Goal: Check status: Check status

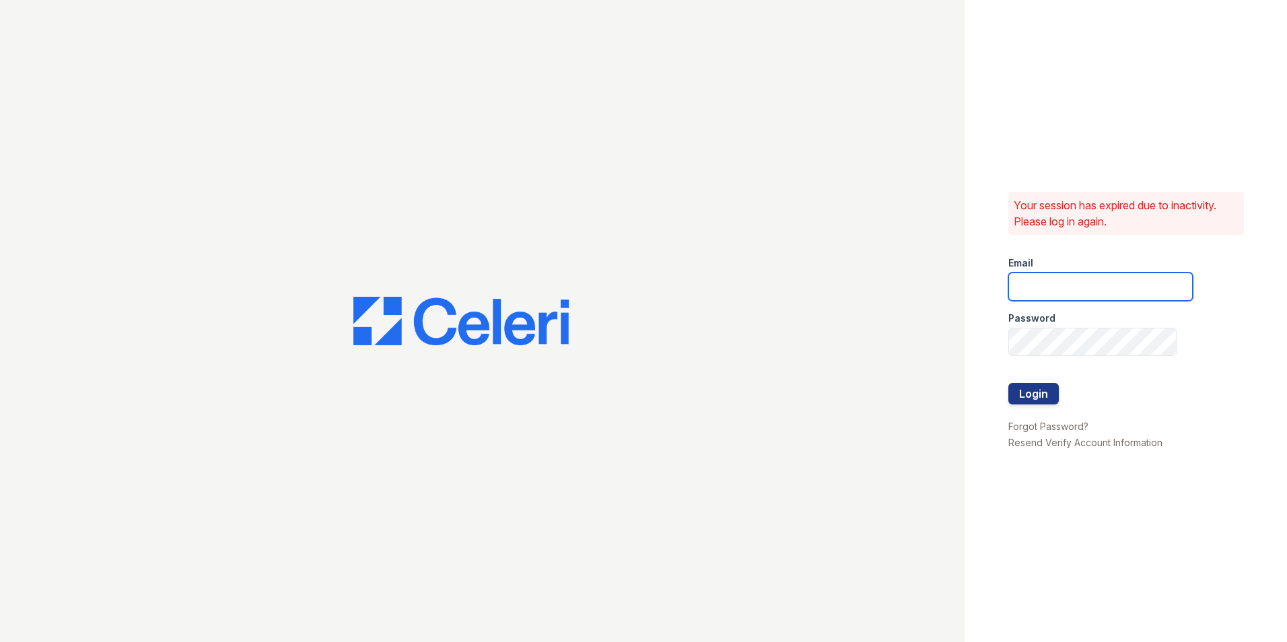
click at [1100, 276] on input "email" at bounding box center [1100, 287] width 184 height 28
type input "mimi@jaygroupny.com"
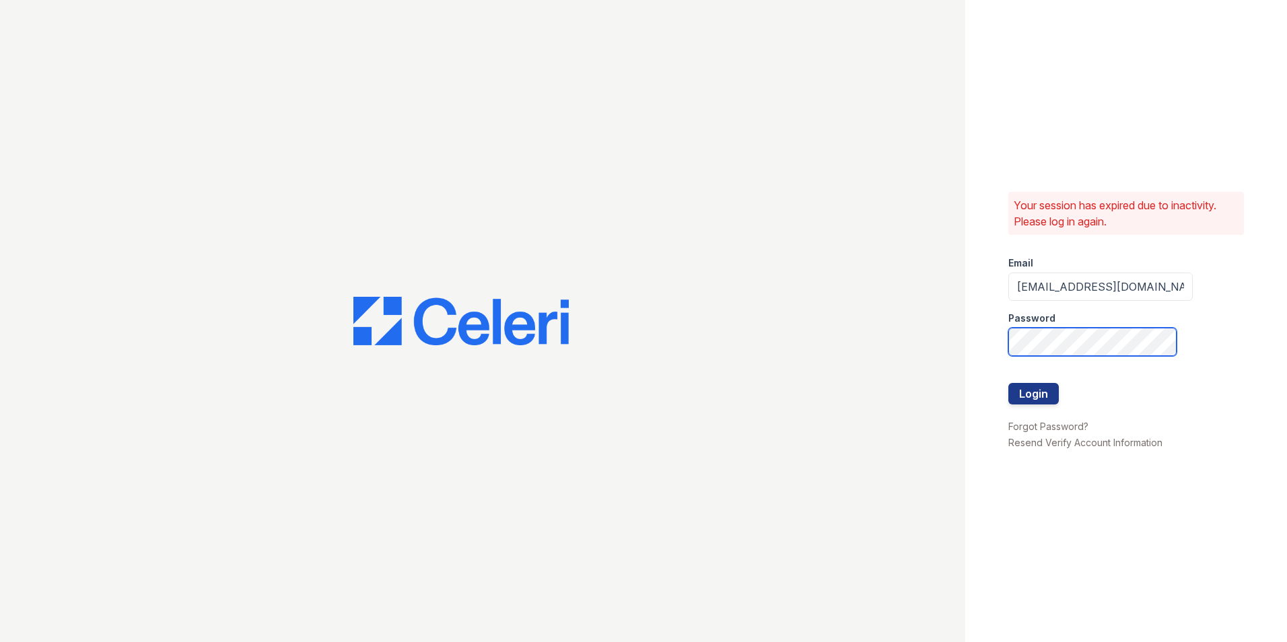
click at [1008, 383] on button "Login" at bounding box center [1033, 394] width 50 height 22
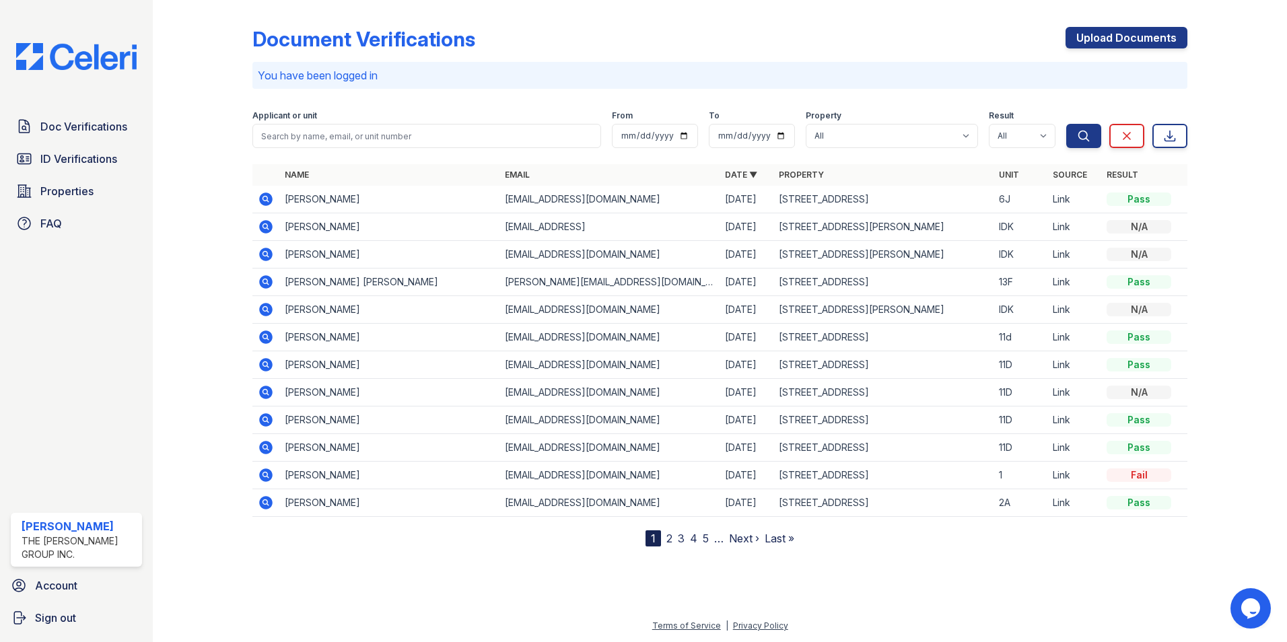
click at [263, 199] on icon at bounding box center [266, 199] width 16 height 16
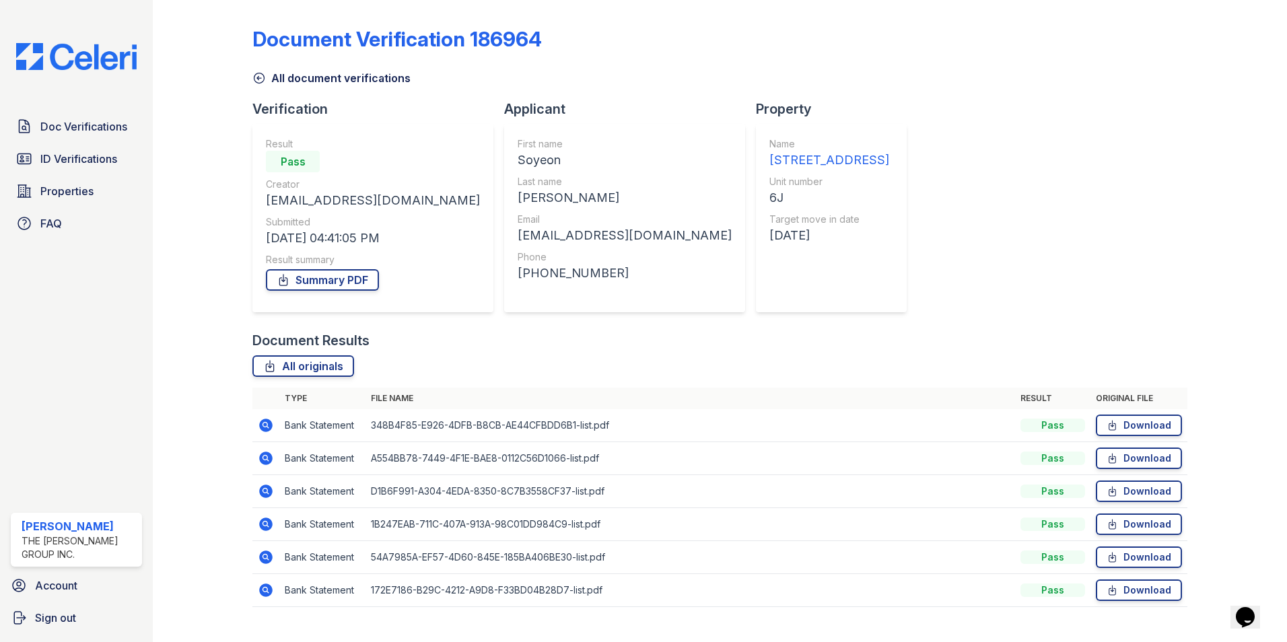
scroll to position [24, 0]
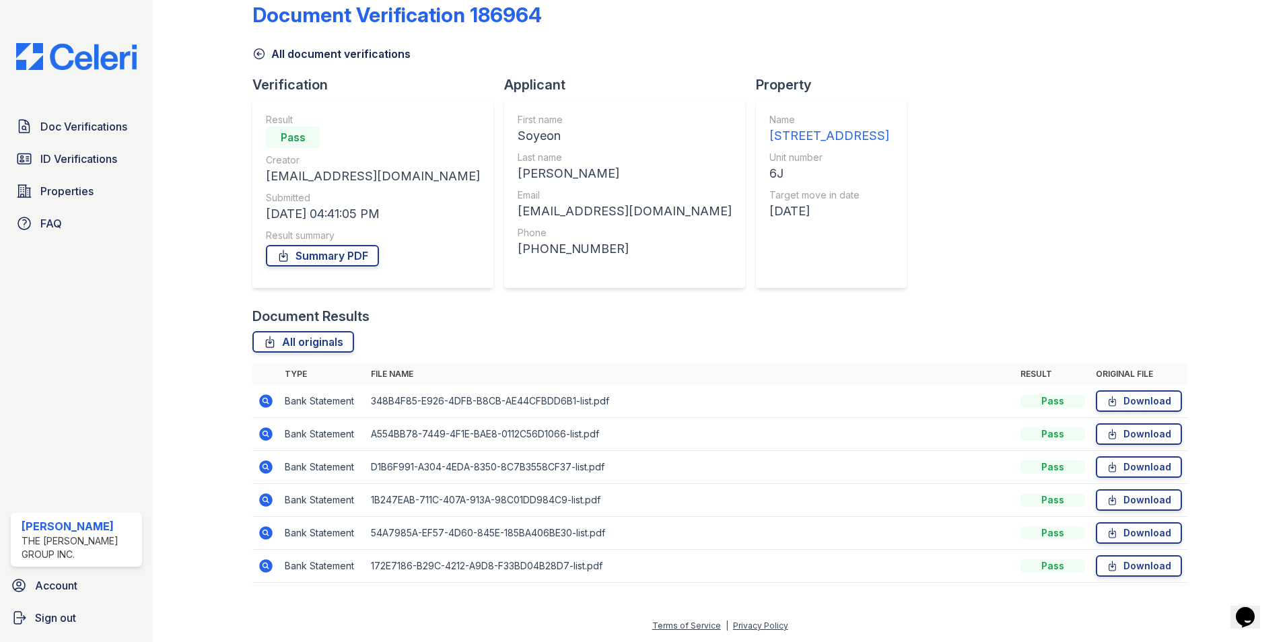
click at [262, 565] on icon at bounding box center [266, 566] width 16 height 16
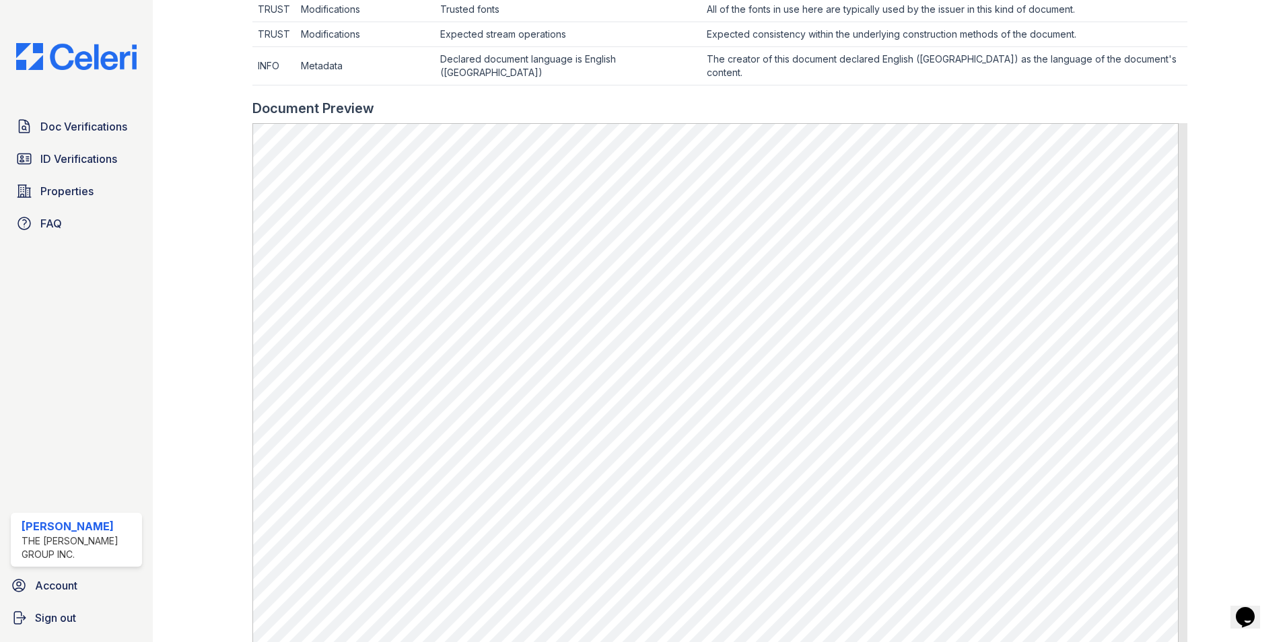
scroll to position [740, 0]
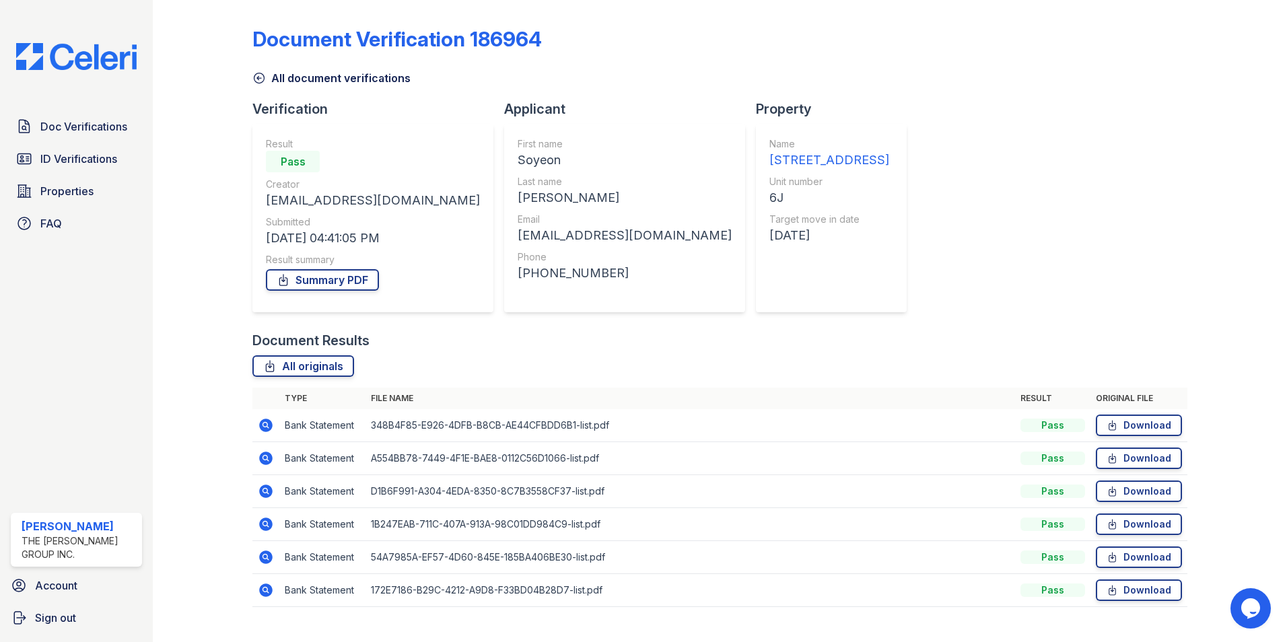
click at [264, 457] on icon at bounding box center [264, 457] width 3 height 3
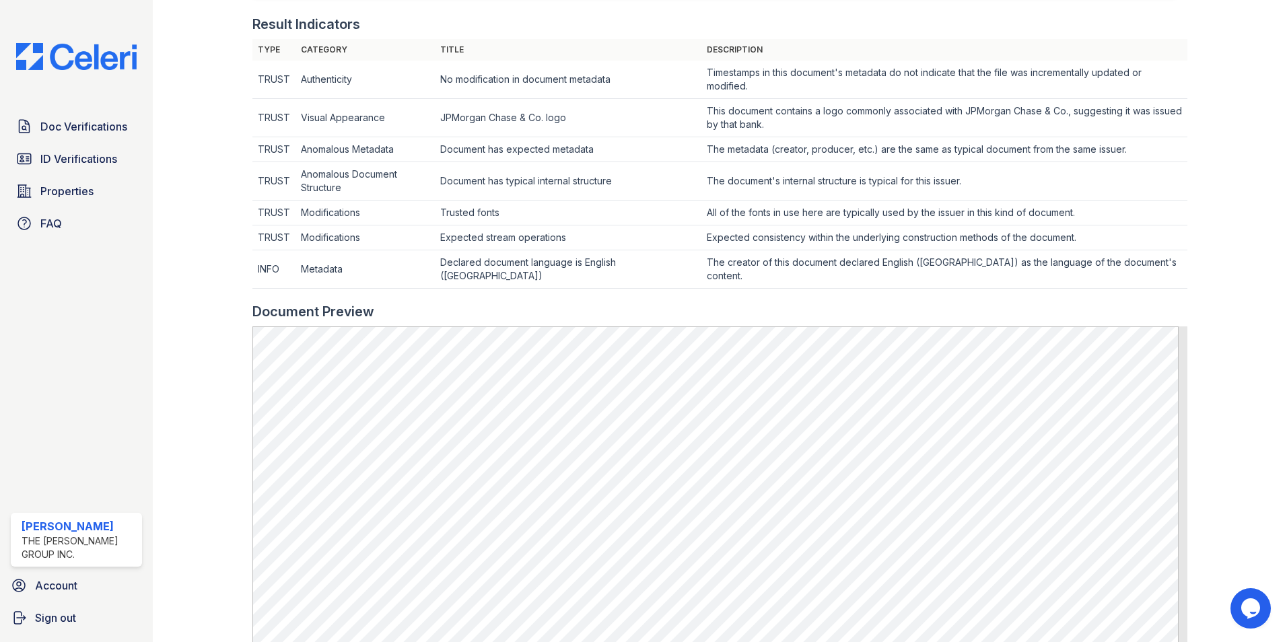
scroll to position [404, 0]
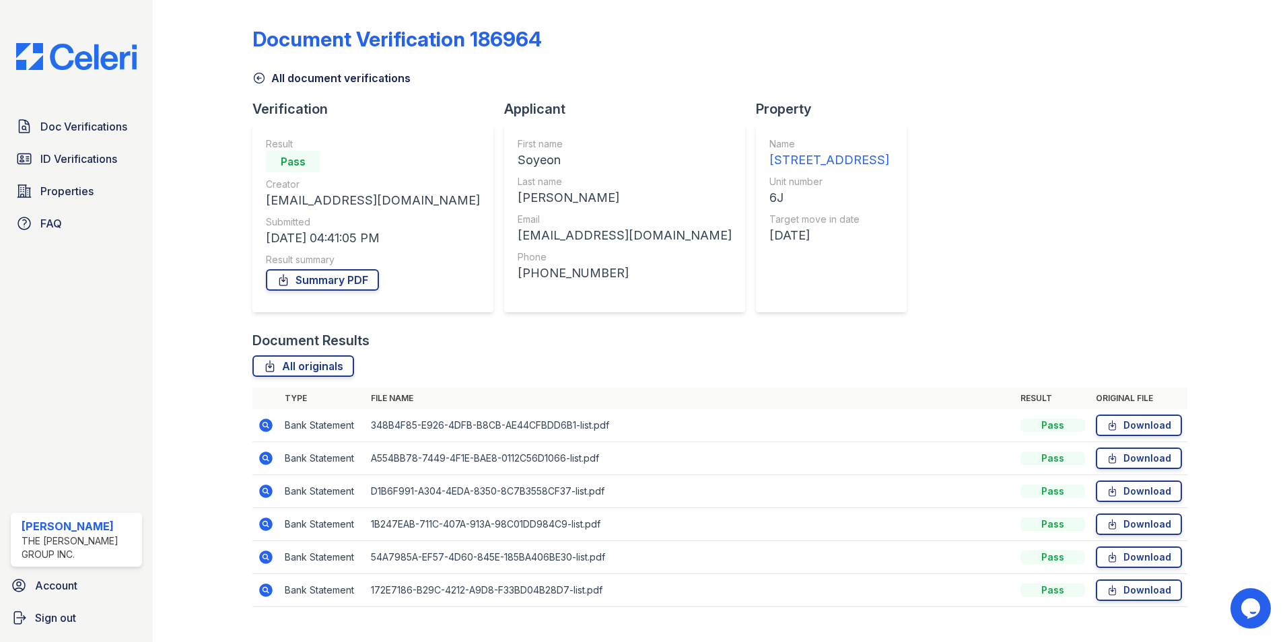
click at [272, 494] on icon at bounding box center [266, 491] width 16 height 16
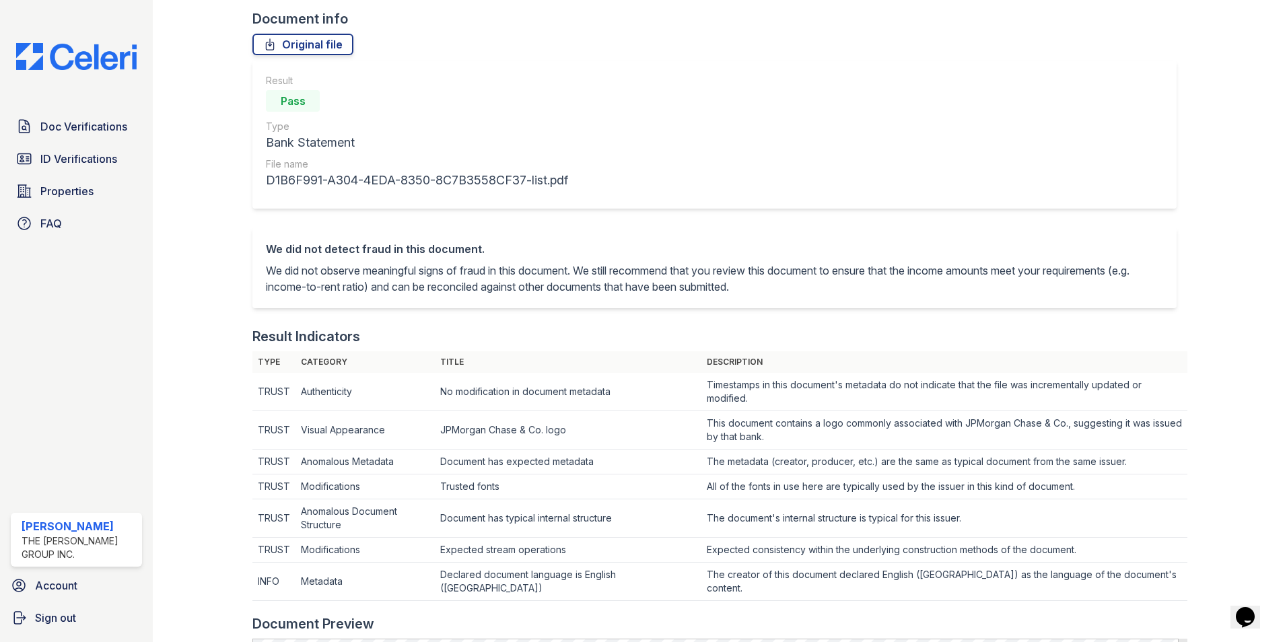
scroll to position [269, 0]
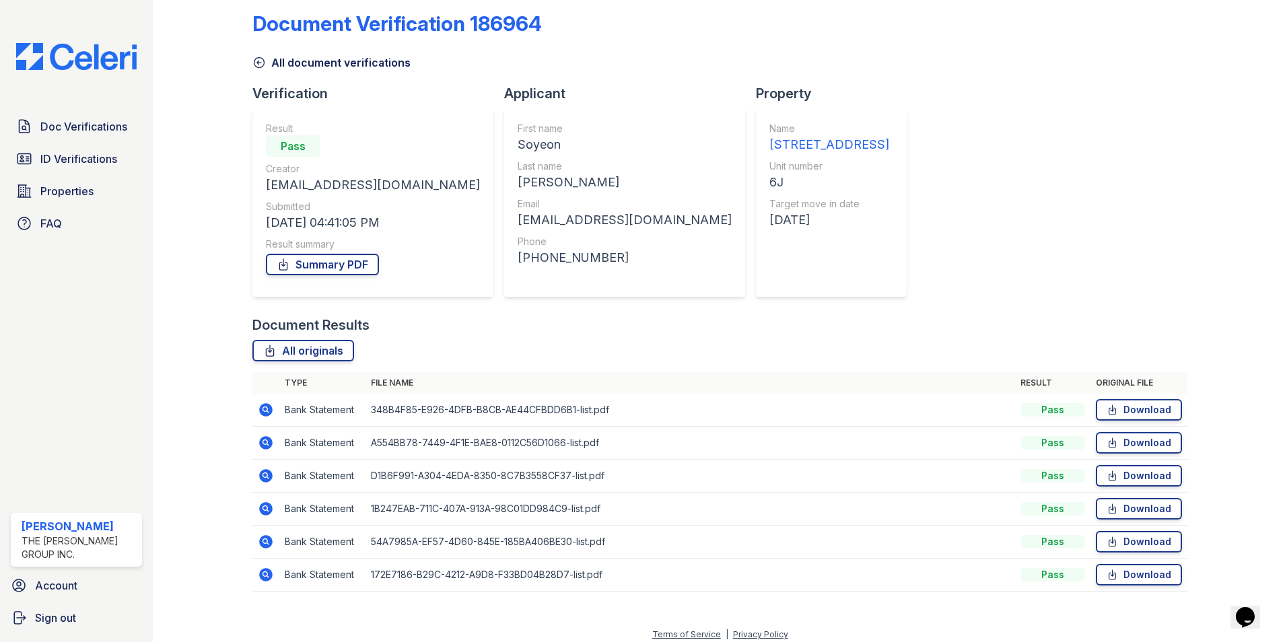
scroll to position [24, 0]
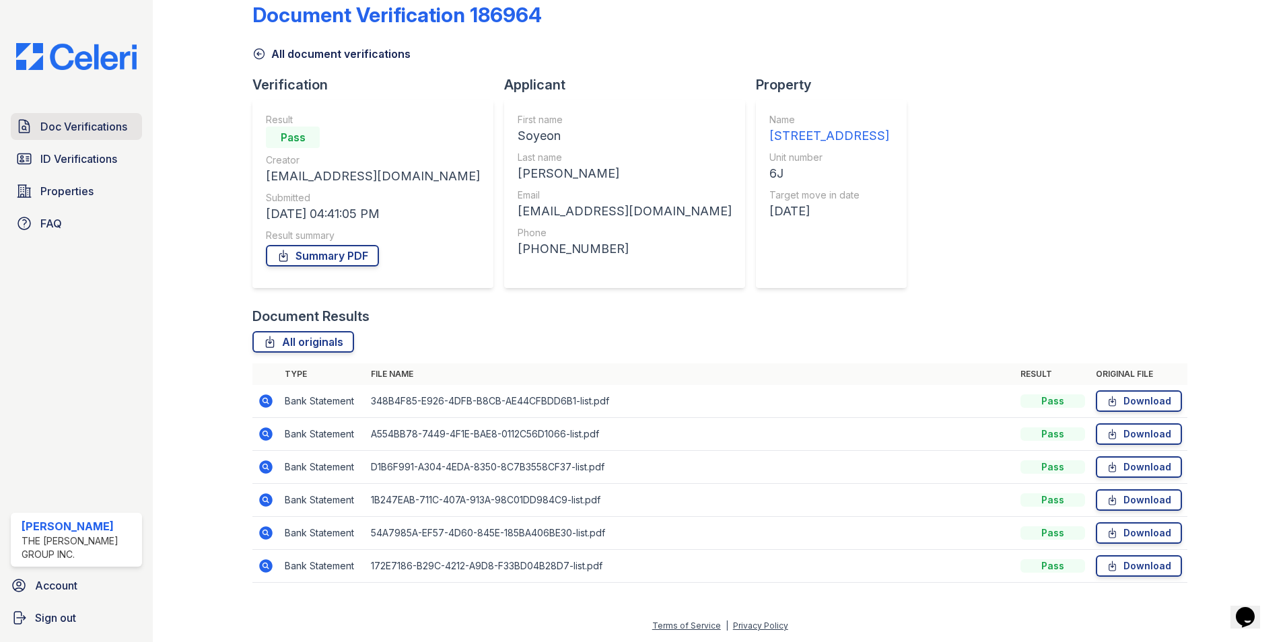
click at [114, 122] on span "Doc Verifications" at bounding box center [83, 126] width 87 height 16
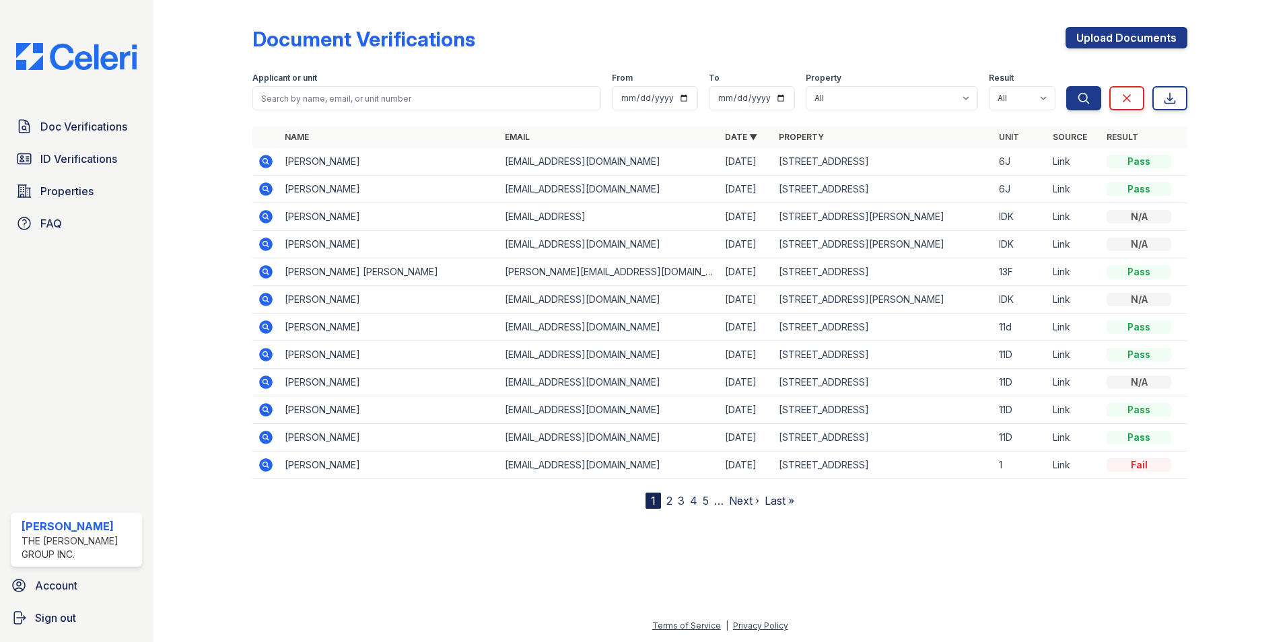
click at [264, 166] on icon at bounding box center [265, 161] width 13 height 13
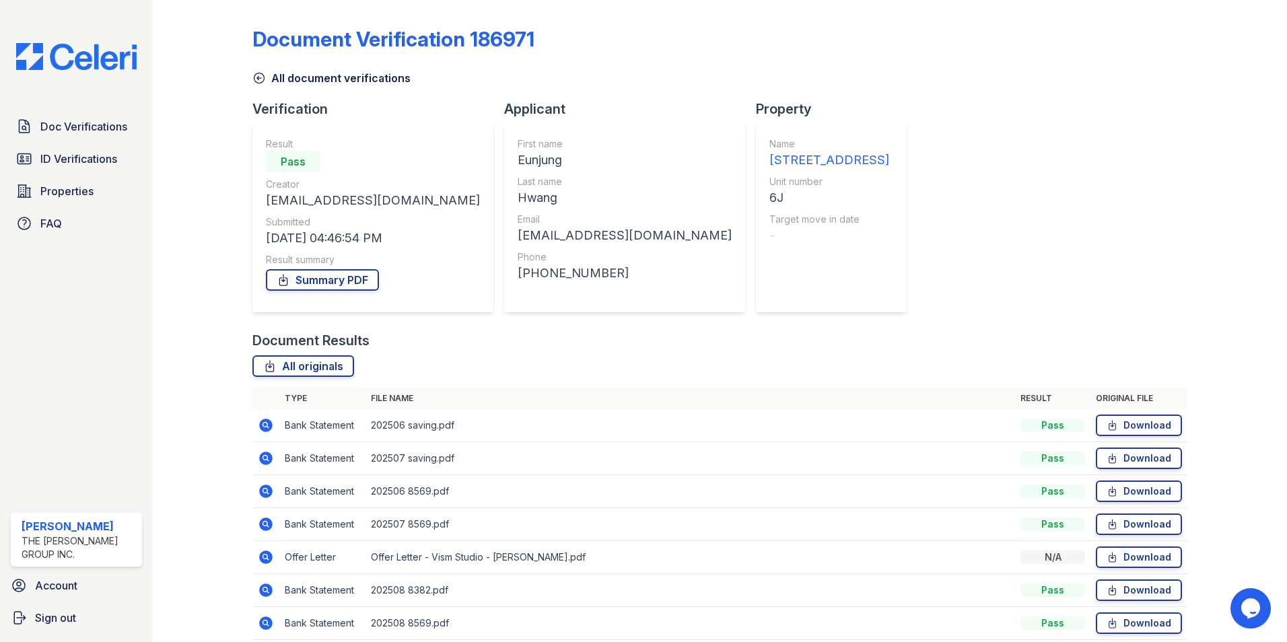
drag, startPoint x: 620, startPoint y: 194, endPoint x: 601, endPoint y: 201, distance: 20.6
click at [769, 201] on div "6J" at bounding box center [829, 197] width 120 height 19
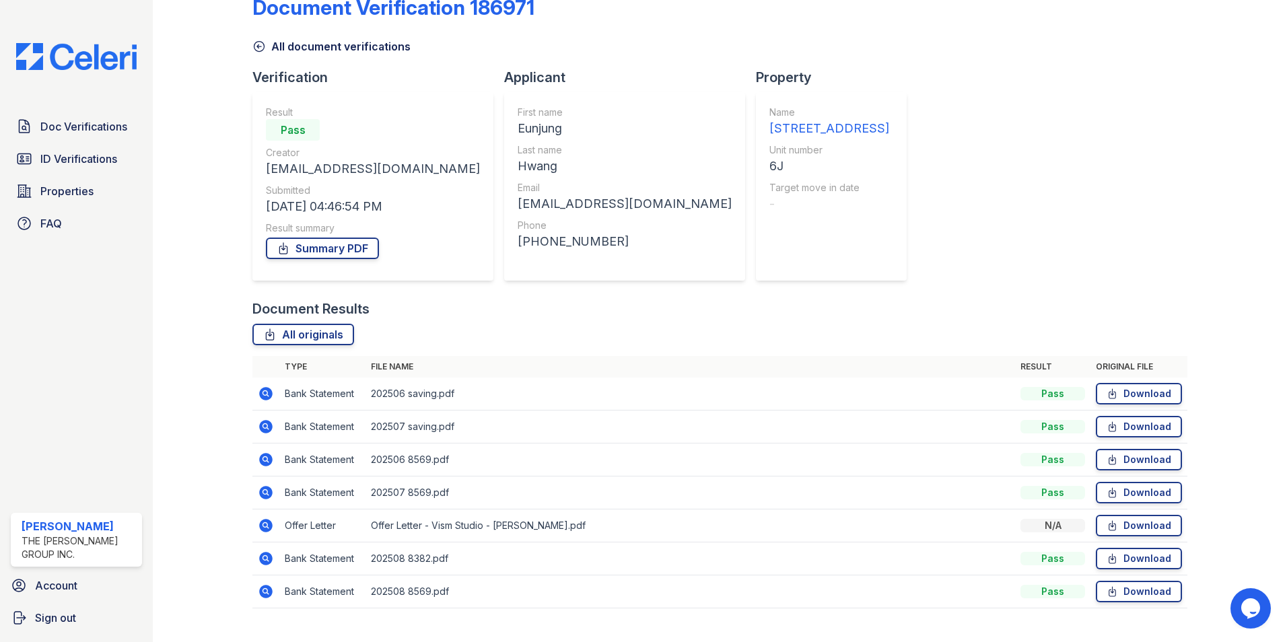
scroll to position [57, 0]
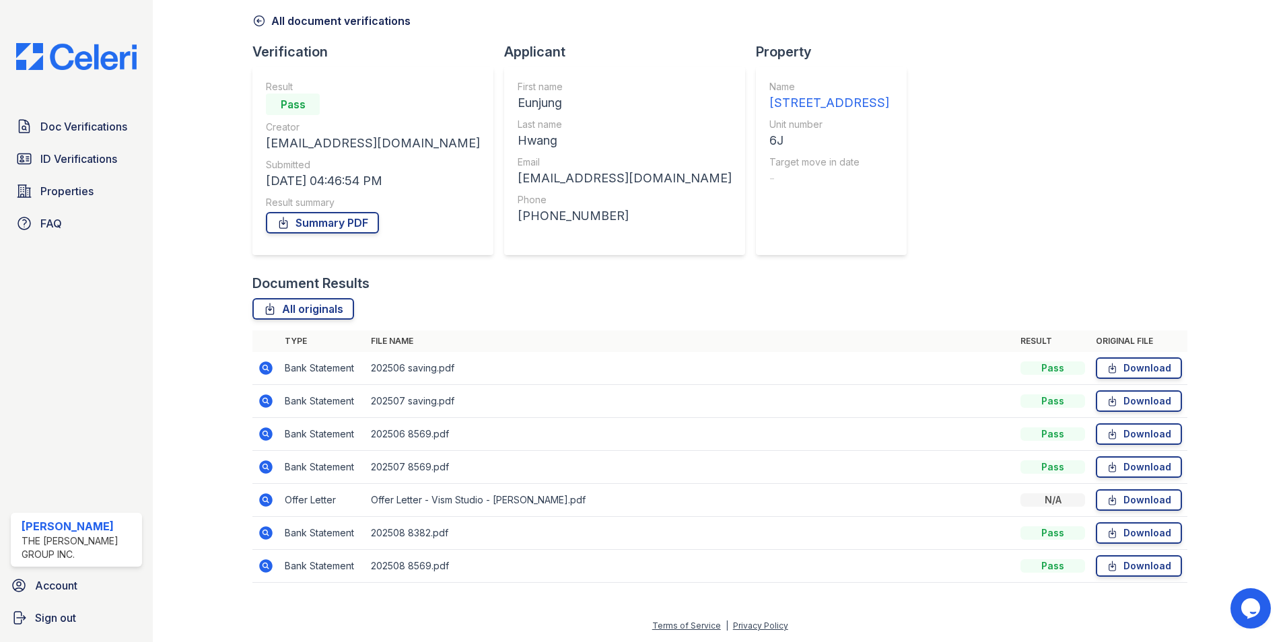
click at [269, 568] on icon at bounding box center [265, 565] width 13 height 13
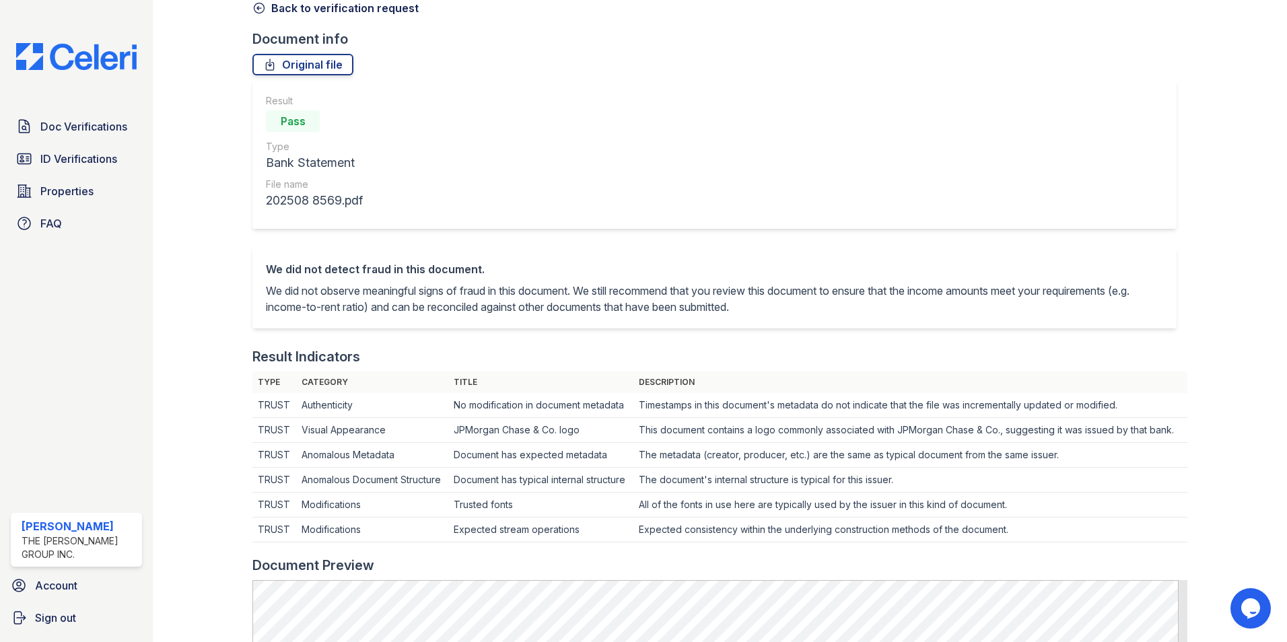
scroll to position [336, 0]
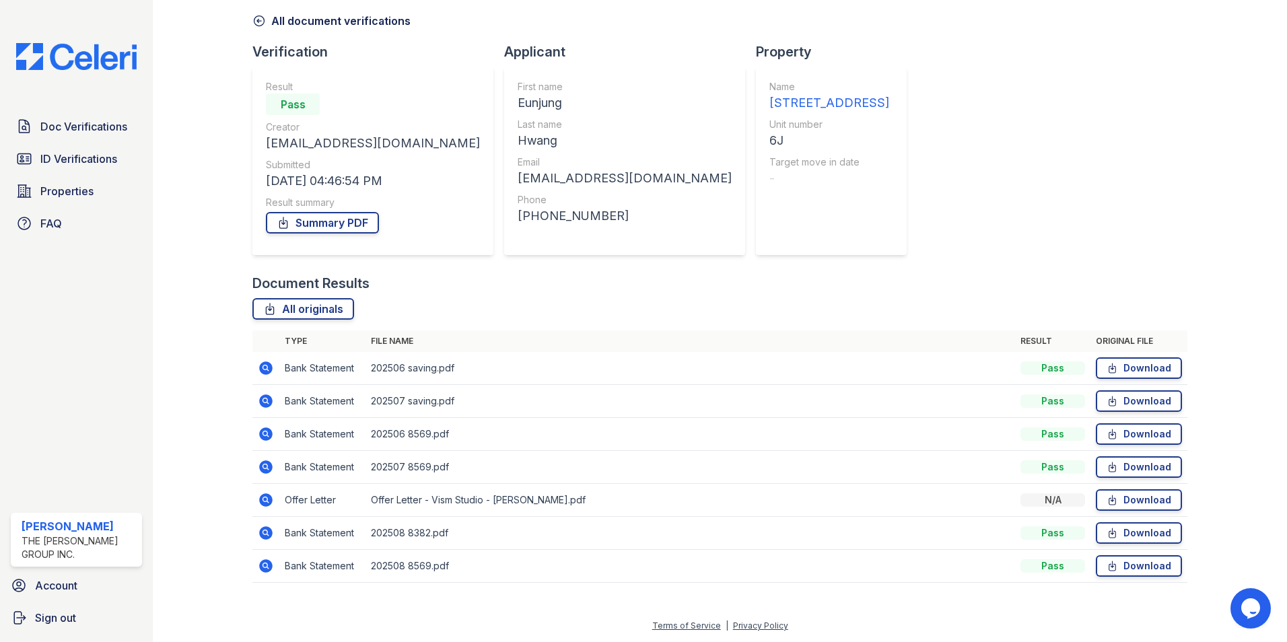
click at [262, 398] on icon at bounding box center [265, 400] width 13 height 13
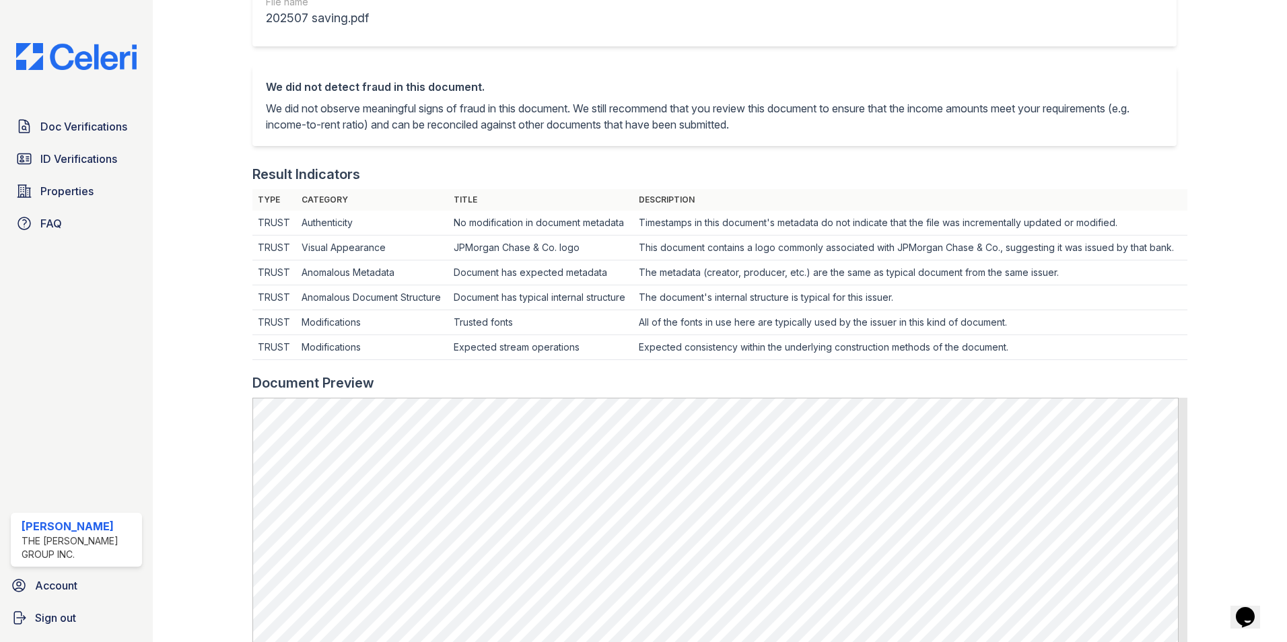
scroll to position [336, 0]
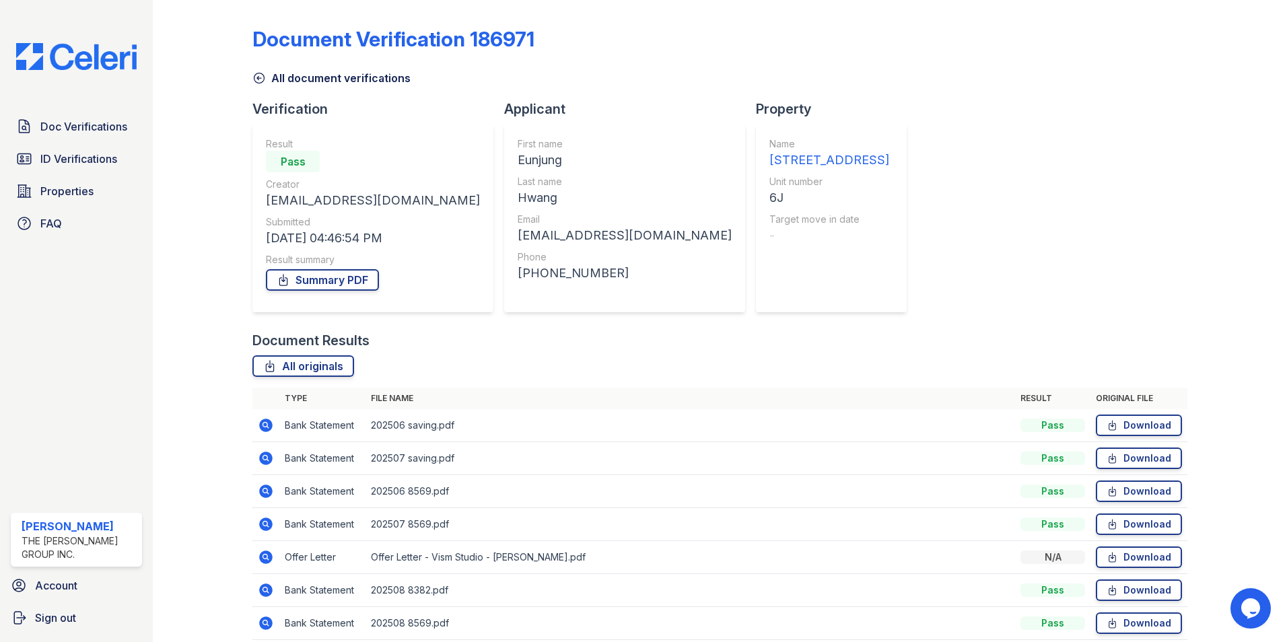
click at [268, 423] on icon at bounding box center [265, 425] width 13 height 13
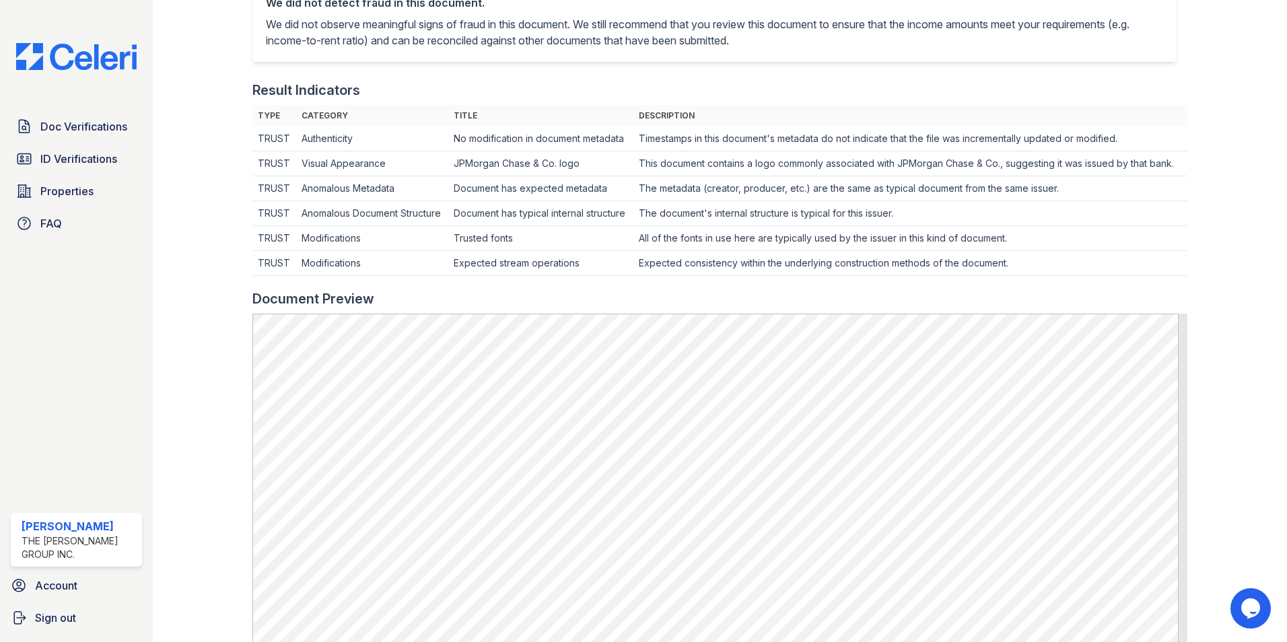
scroll to position [404, 0]
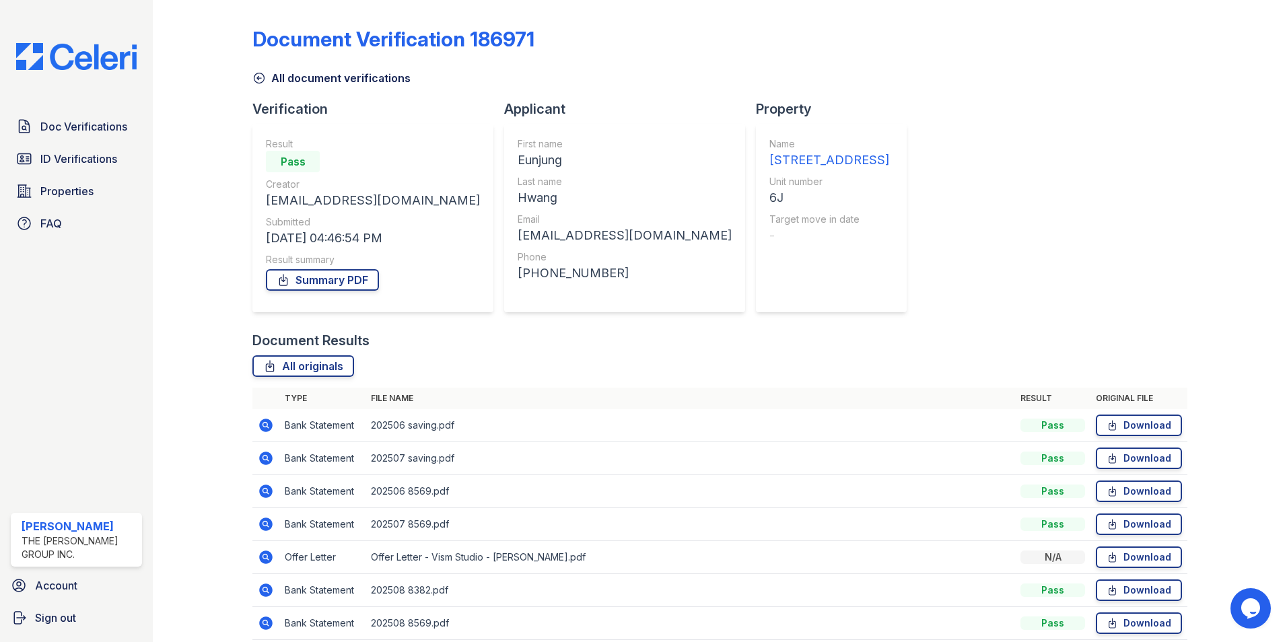
scroll to position [57, 0]
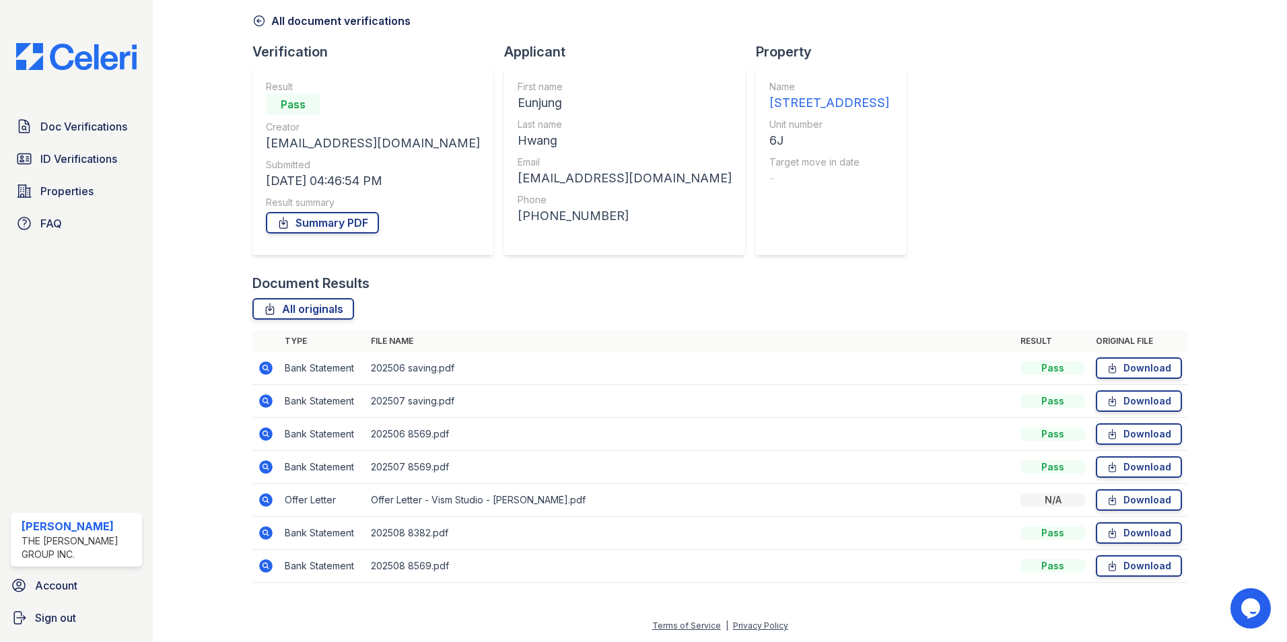
click at [267, 466] on icon at bounding box center [266, 467] width 16 height 16
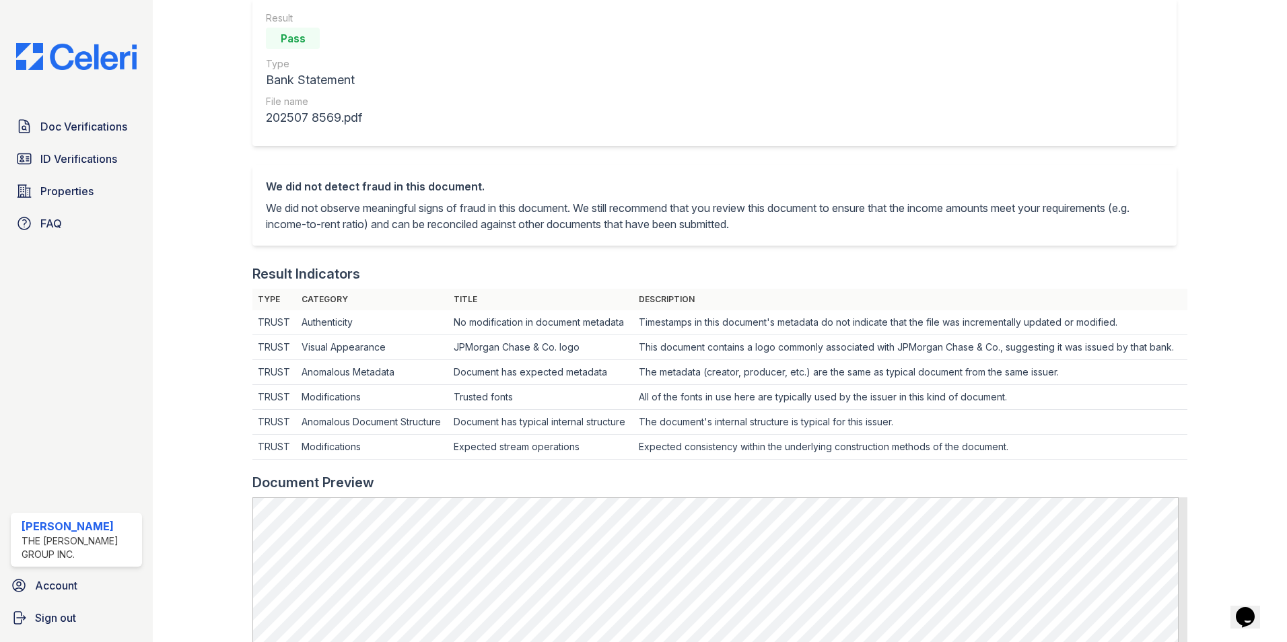
scroll to position [269, 0]
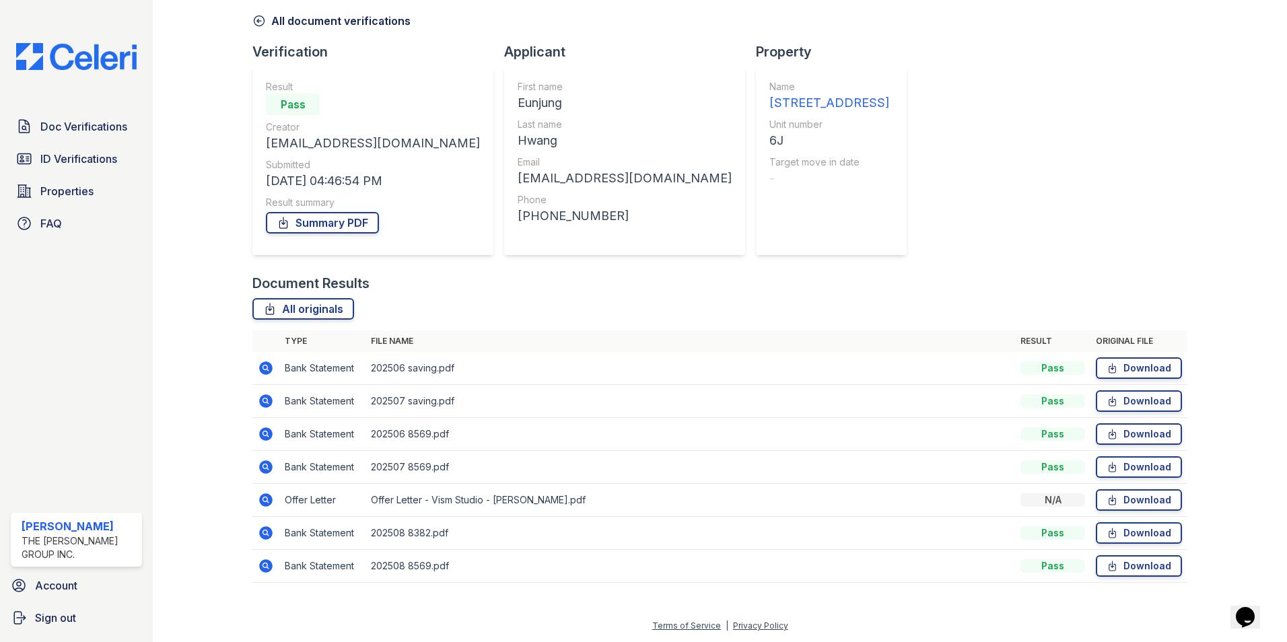
click at [258, 564] on icon at bounding box center [266, 566] width 16 height 16
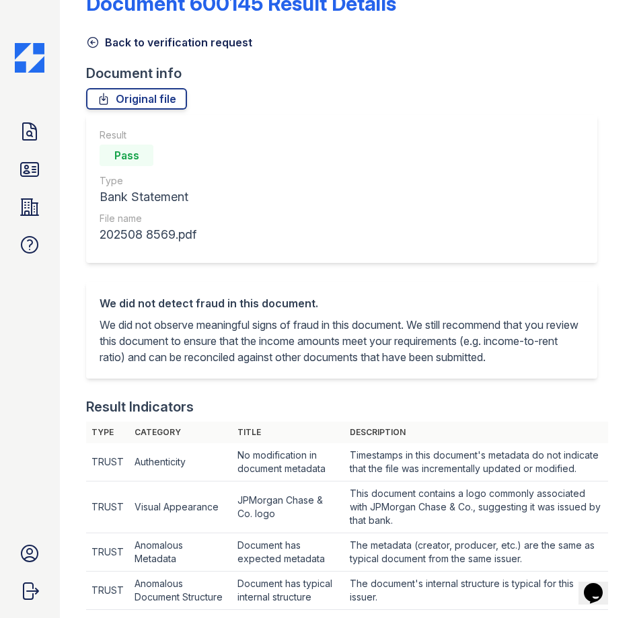
scroll to position [67, 0]
